Goal: Find specific page/section: Find specific page/section

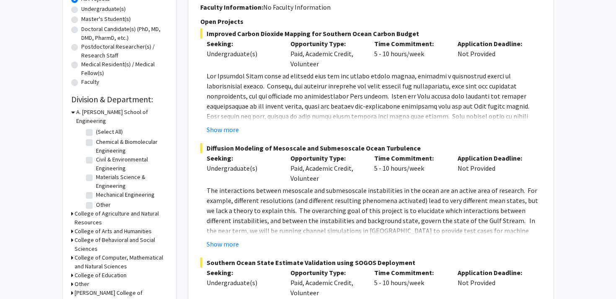
scroll to position [3, 0]
click at [74, 112] on icon at bounding box center [73, 112] width 4 height 9
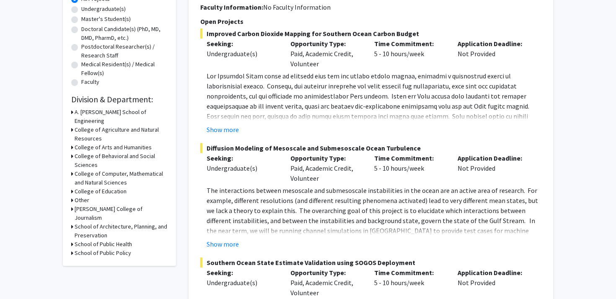
click at [73, 240] on div "School of Public Health" at bounding box center [119, 244] width 96 height 9
click at [72, 240] on icon at bounding box center [72, 244] width 2 height 9
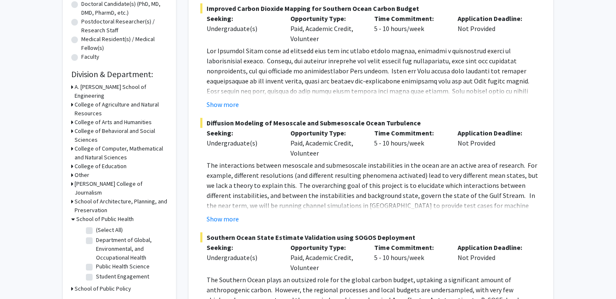
scroll to position [196, 0]
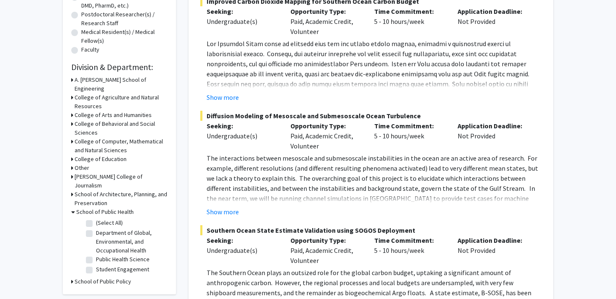
click at [96, 229] on label "Department of Global, Environmental, and Occupational Health" at bounding box center [131, 242] width 70 height 26
click at [96, 229] on input "Department of Global, Environmental, and Occupational Health" at bounding box center [98, 231] width 5 height 5
checkbox input "true"
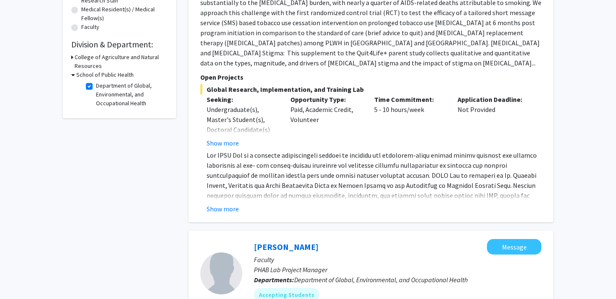
scroll to position [221, 0]
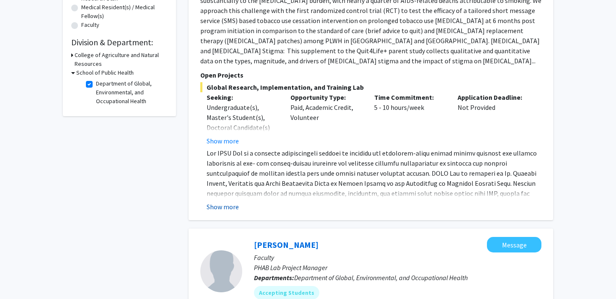
click at [226, 202] on button "Show more" at bounding box center [223, 207] width 32 height 10
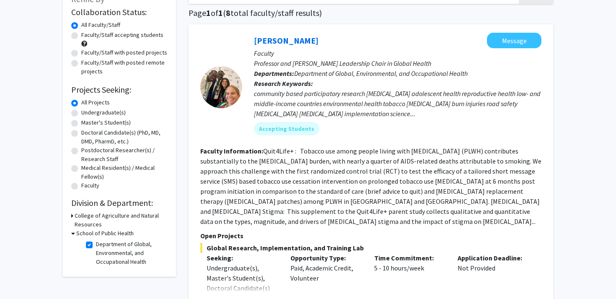
scroll to position [0, 0]
